Goal: Communication & Community: Connect with others

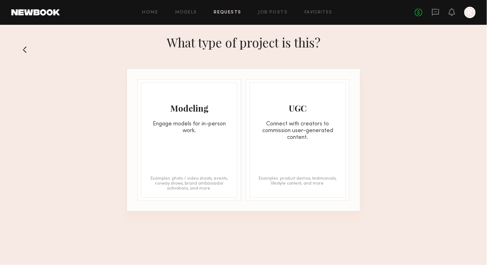
click at [209, 114] on div "Modeling Engage models for in-person work." at bounding box center [190, 108] width 96 height 51
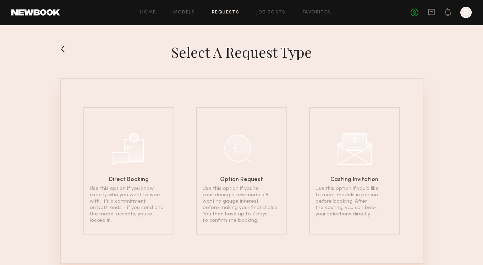
click at [70, 44] on button at bounding box center [65, 48] width 11 height 11
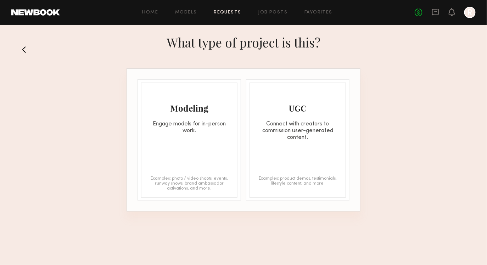
click at [28, 49] on button at bounding box center [26, 49] width 11 height 11
click at [155, 12] on link "Home" at bounding box center [151, 12] width 16 height 5
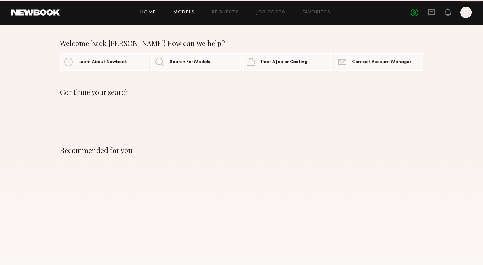
drag, startPoint x: 175, startPoint y: 12, endPoint x: 186, endPoint y: 15, distance: 10.9
click at [186, 15] on link "Models" at bounding box center [184, 12] width 22 height 5
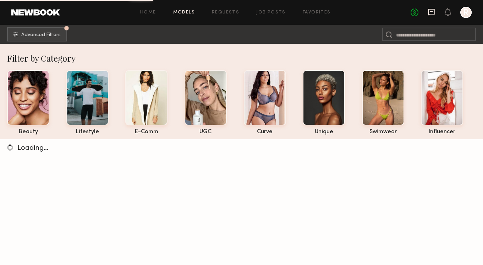
click at [430, 13] on icon at bounding box center [431, 12] width 7 height 7
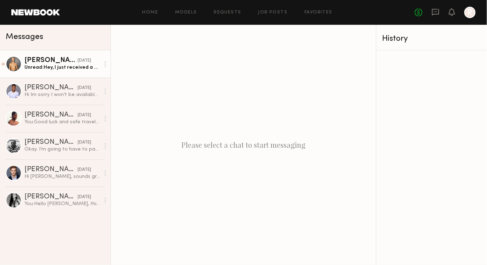
click at [67, 66] on div "Unread: Hey, I just received a casting for your job. Could you please send me t…" at bounding box center [62, 67] width 76 height 7
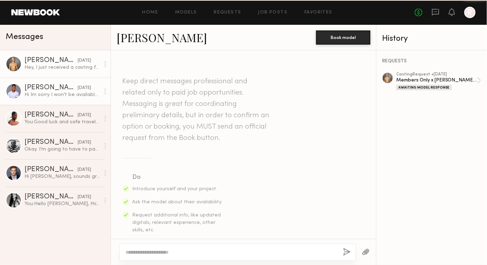
scroll to position [190, 0]
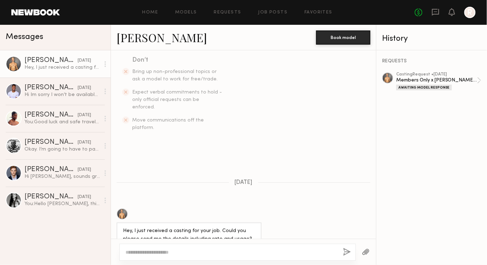
click at [13, 61] on div at bounding box center [14, 64] width 16 height 16
click at [38, 58] on div "[PERSON_NAME]" at bounding box center [50, 60] width 53 height 7
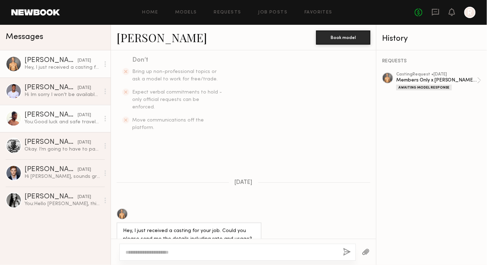
click at [35, 116] on div "[PERSON_NAME]" at bounding box center [50, 115] width 53 height 7
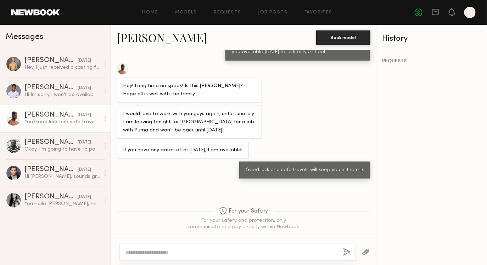
scroll to position [381, 0]
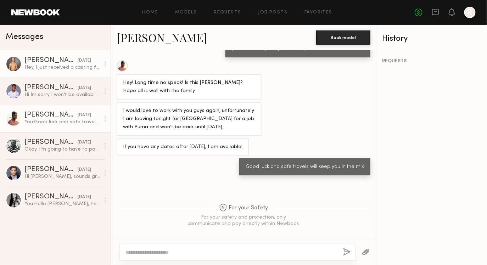
click at [15, 65] on div at bounding box center [14, 64] width 16 height 16
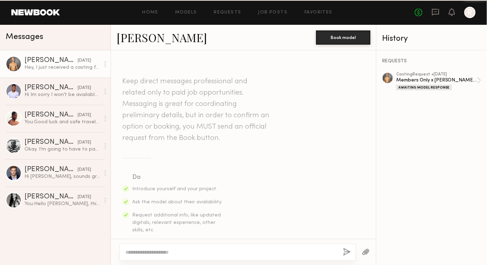
scroll to position [190, 0]
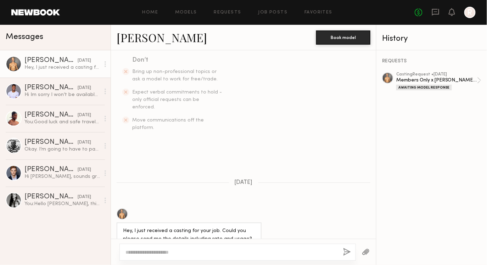
click at [140, 33] on link "[PERSON_NAME]" at bounding box center [162, 37] width 90 height 15
